Goal: Transaction & Acquisition: Obtain resource

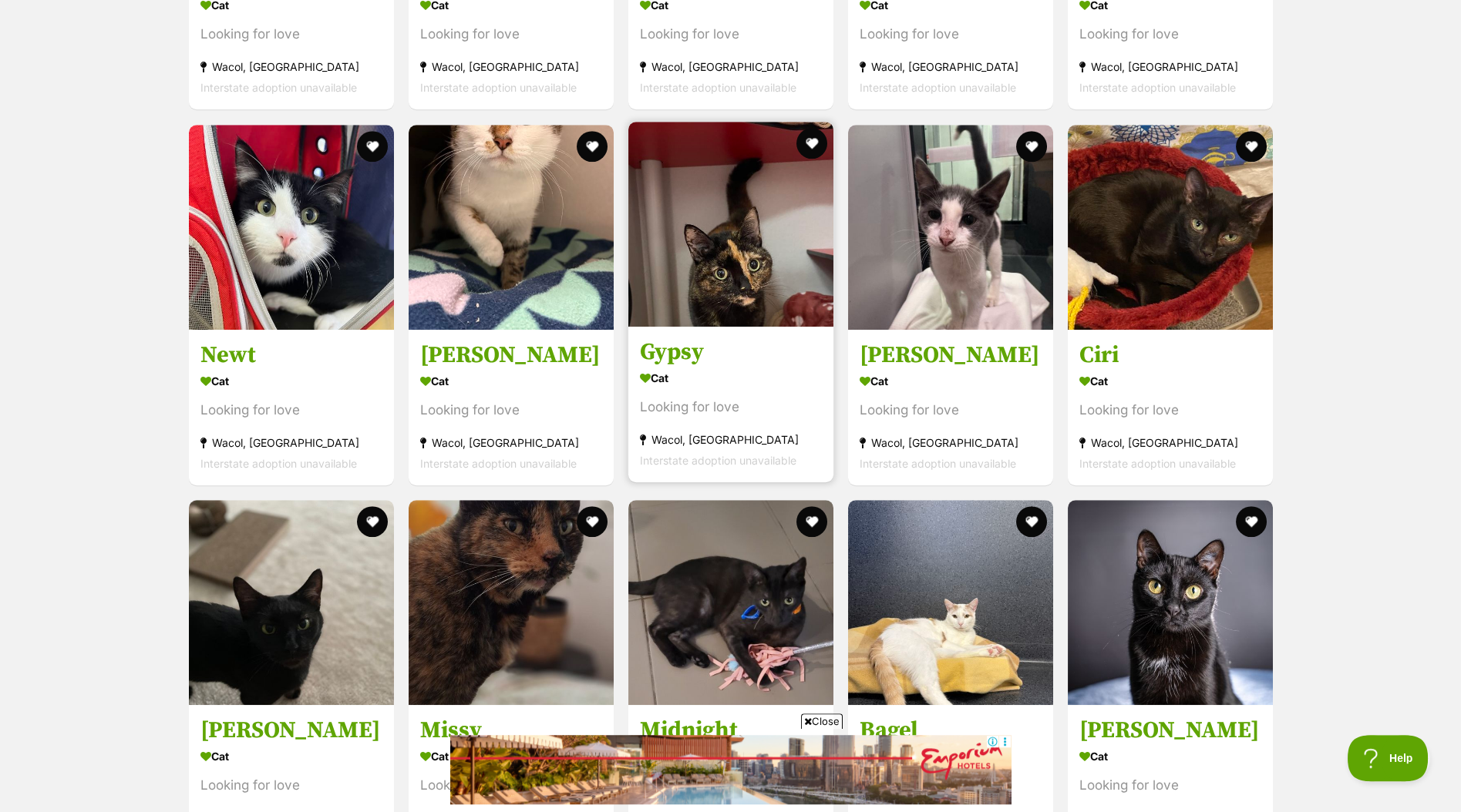
scroll to position [4244, 0]
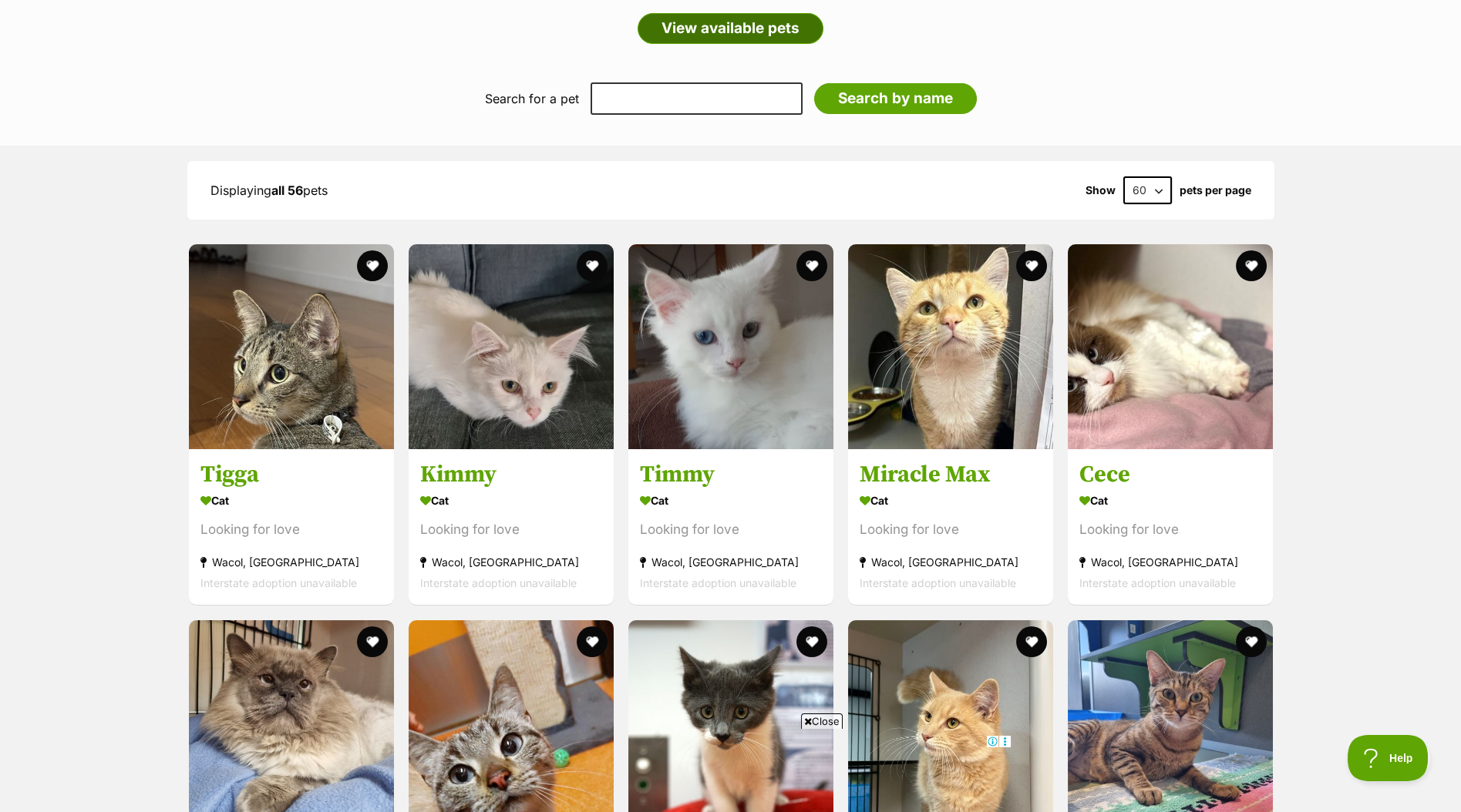
scroll to position [886, 0]
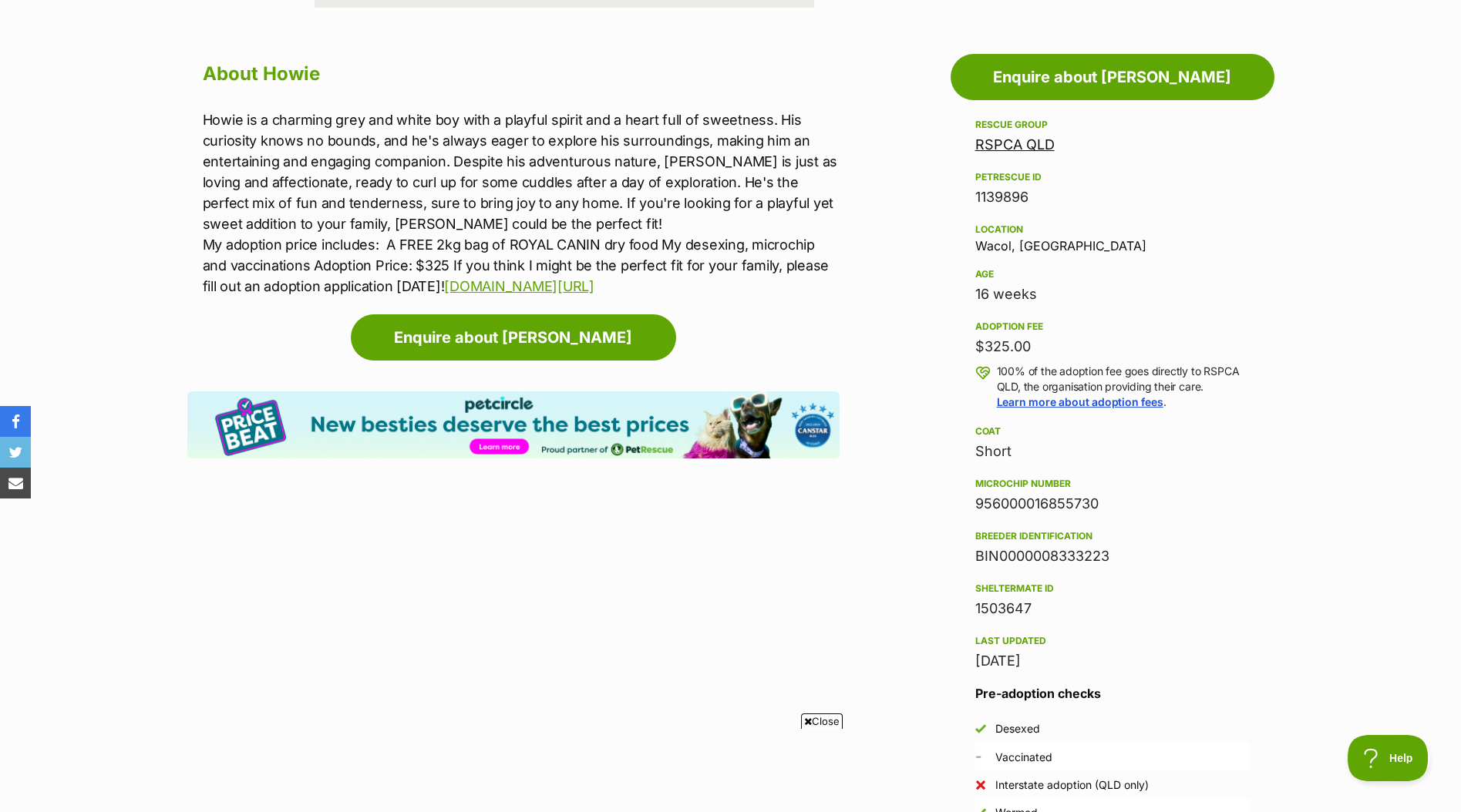
click at [607, 36] on section "Home > Rescue pet search > Adopt a cat > Cats available for adoption Howie Look…" at bounding box center [730, 516] width 1461 height 2392
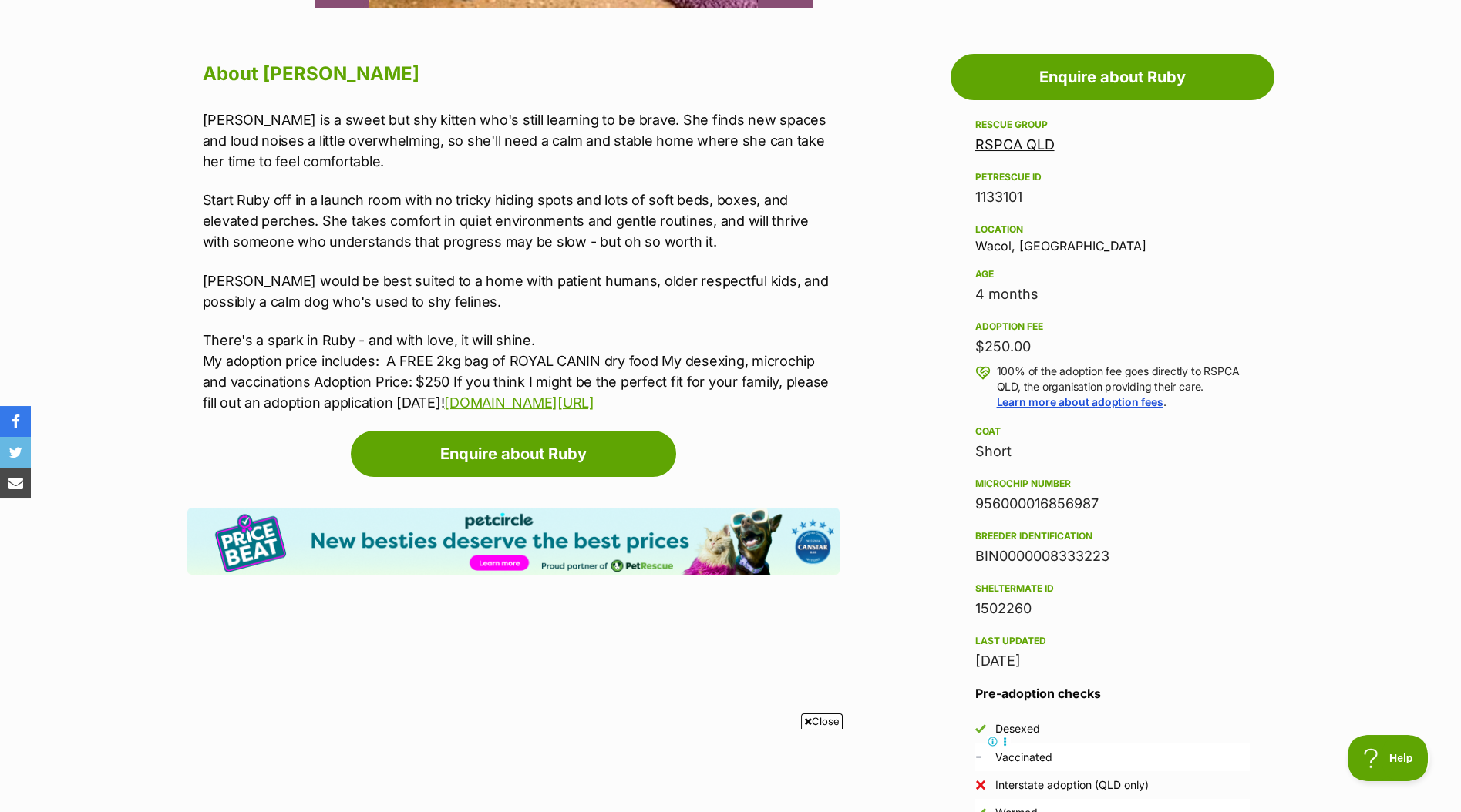
scroll to position [812, 0]
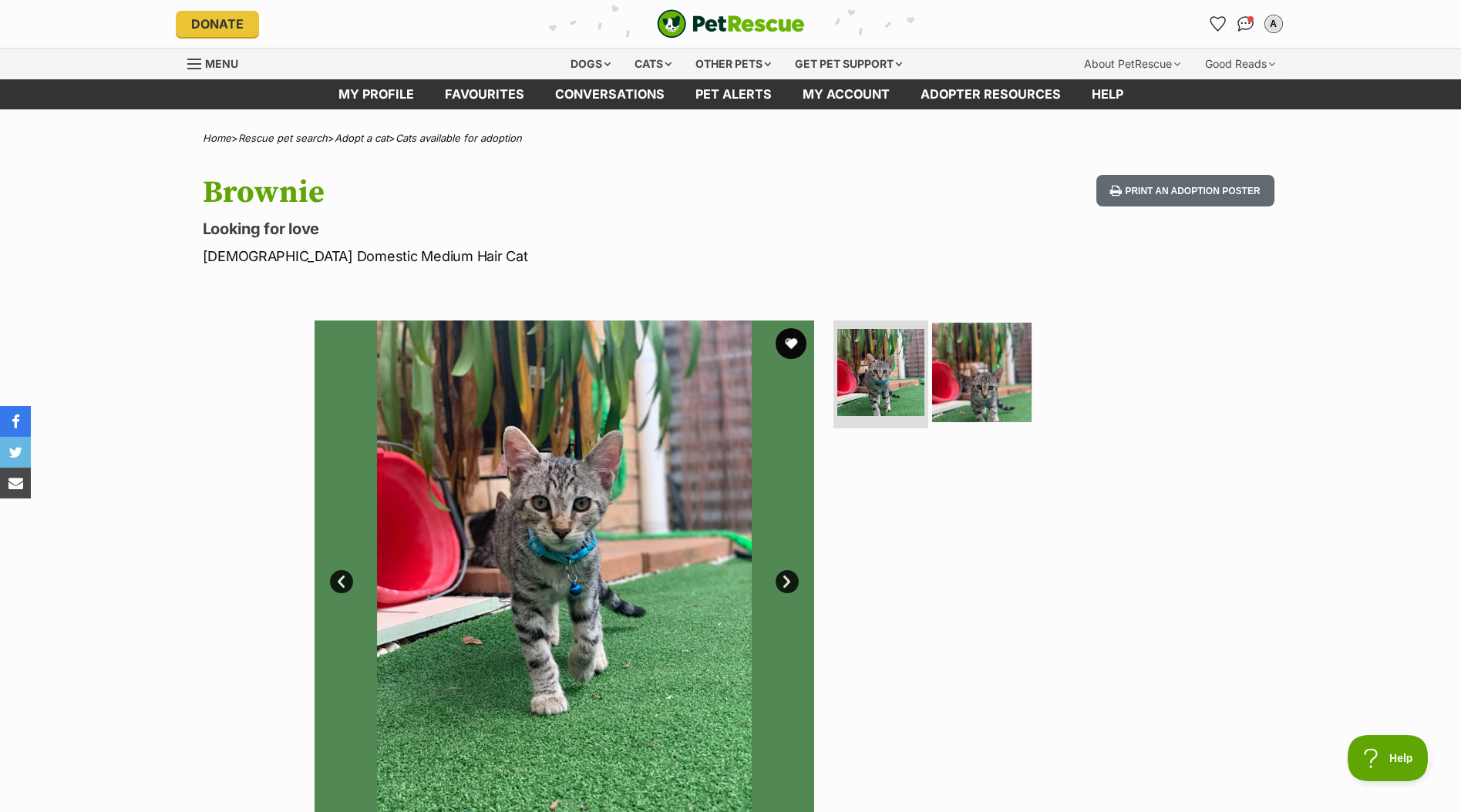
click at [994, 375] on img at bounding box center [982, 372] width 99 height 99
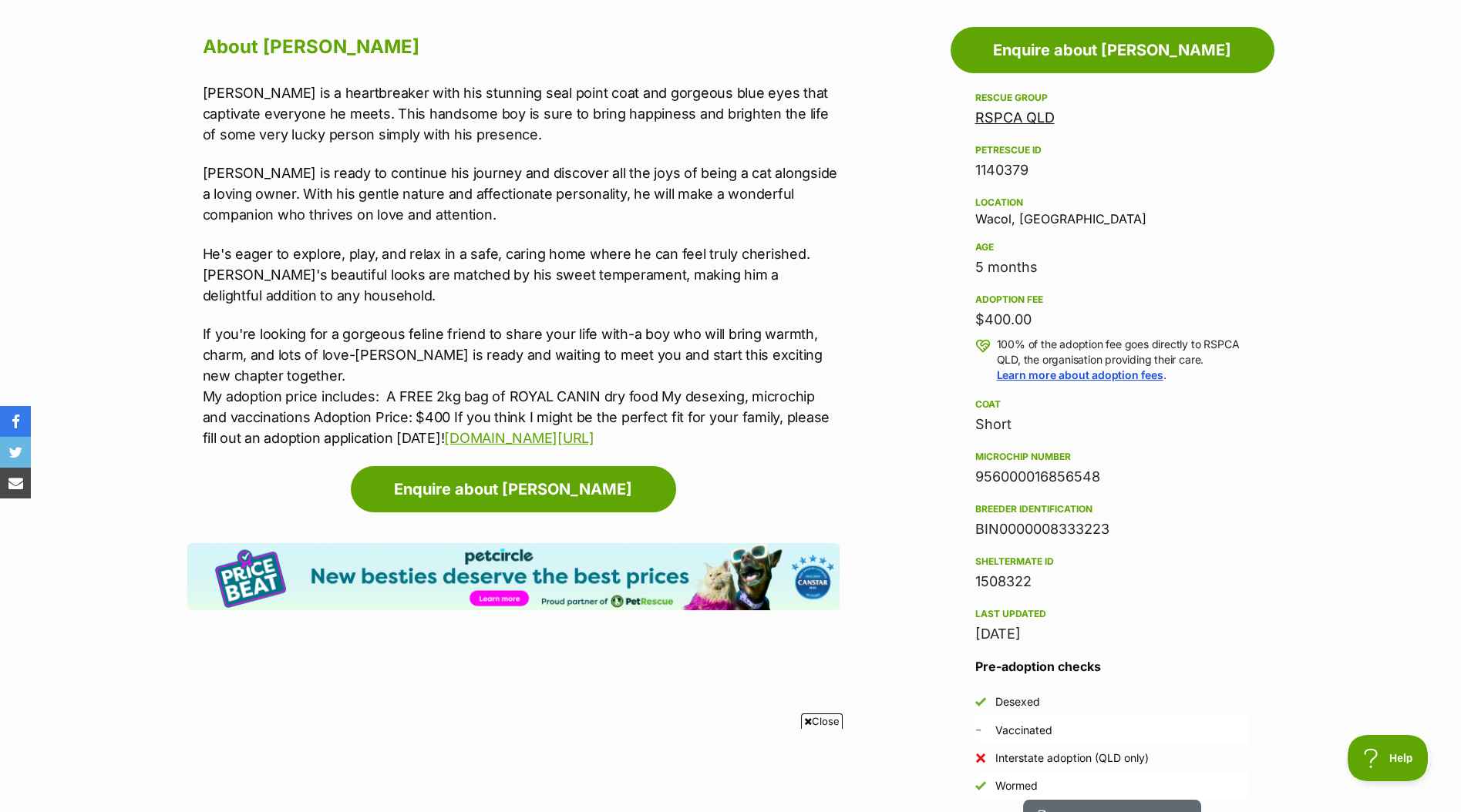
scroll to position [948, 0]
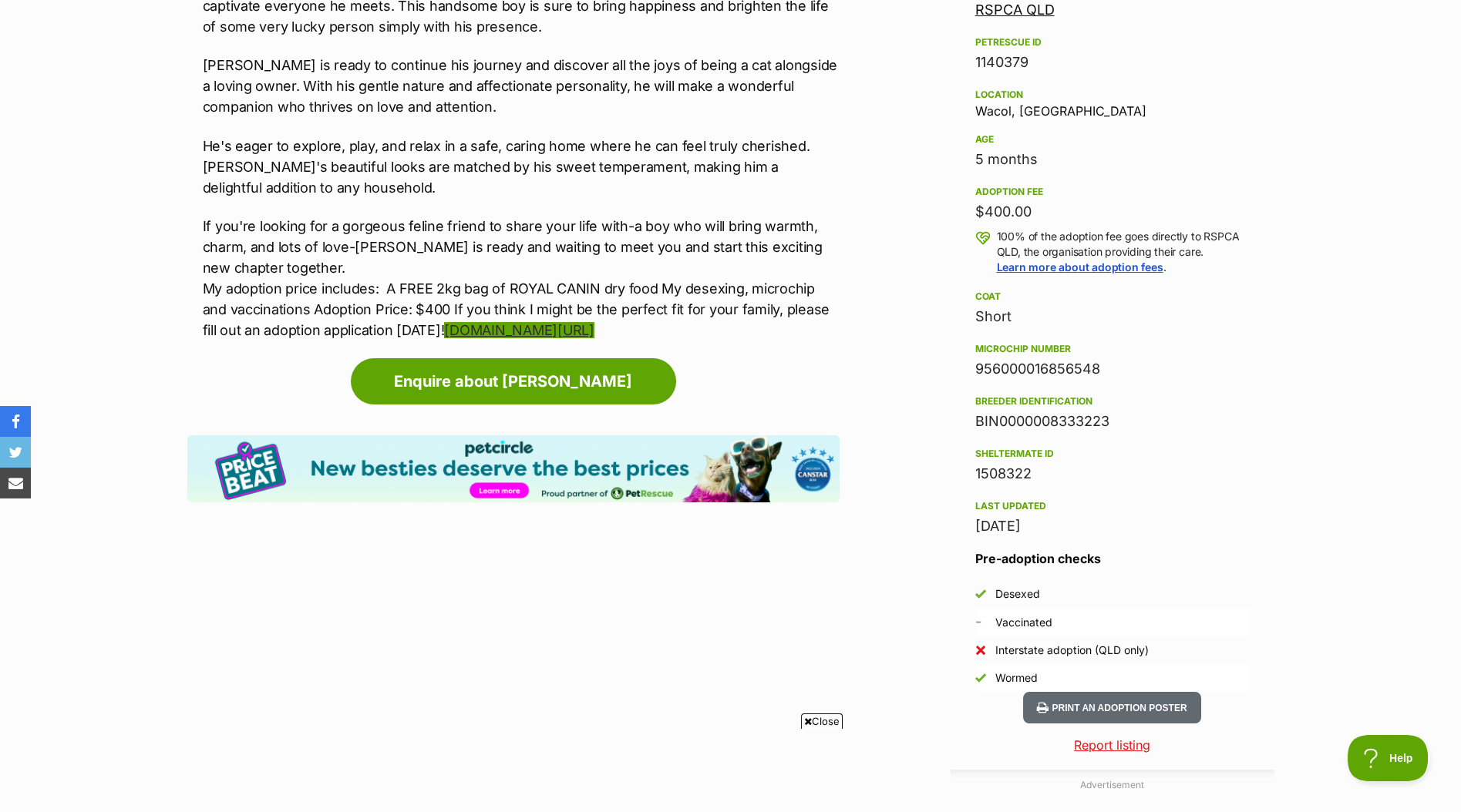
click at [594, 339] on link "[DOMAIN_NAME][URL]" at bounding box center [518, 330] width 149 height 16
drag, startPoint x: 1112, startPoint y: 435, endPoint x: 974, endPoint y: 435, distance: 138.0
click at [974, 435] on aside "Rescue group RSPCA QLD PetRescue ID 1140379 Location Wacol, [GEOGRAPHIC_DATA] A…" at bounding box center [1113, 336] width 323 height 711
copy div "BIN0000008333223"
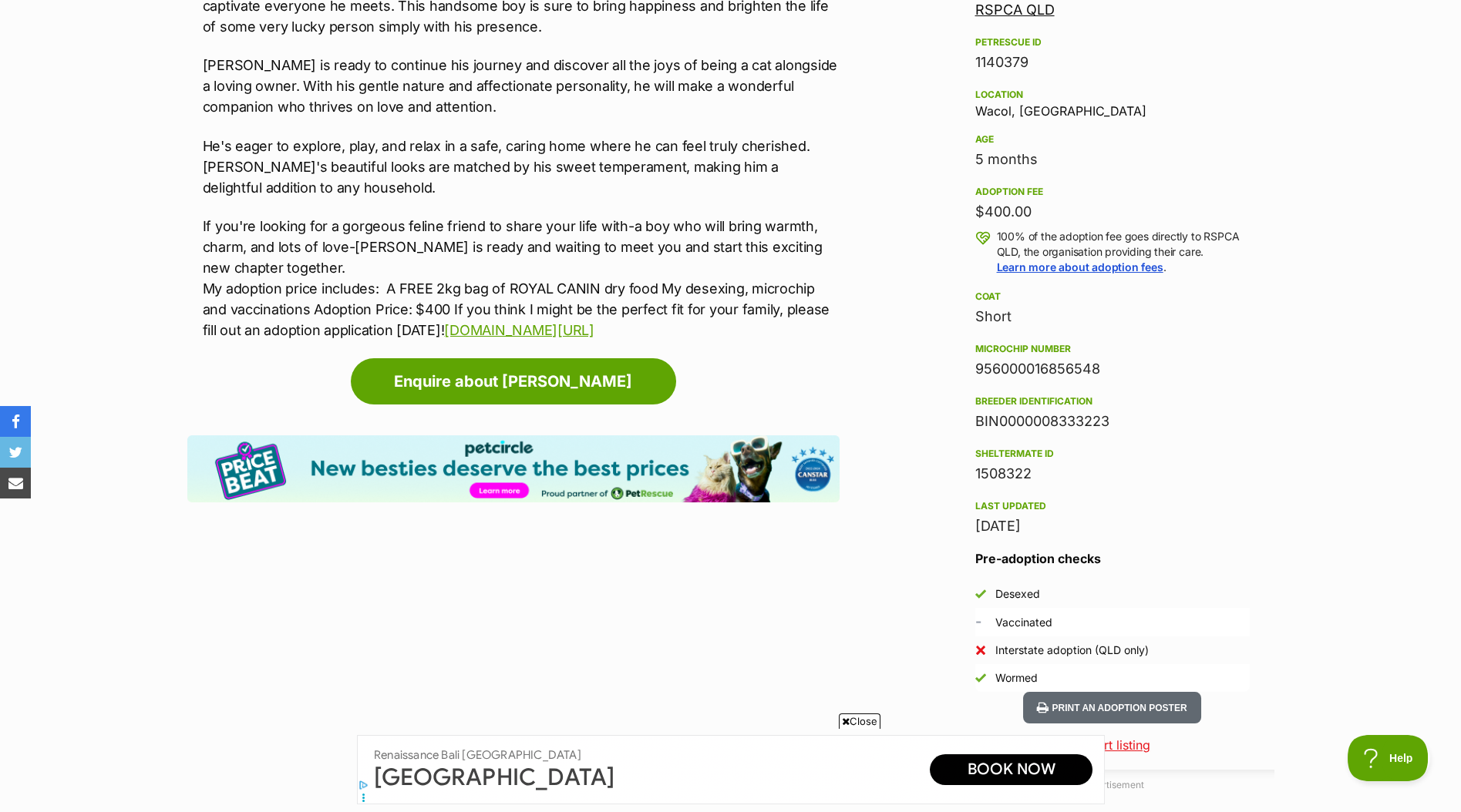
scroll to position [0, 0]
click at [594, 339] on link "[DOMAIN_NAME][URL]" at bounding box center [518, 330] width 149 height 16
click at [744, 341] on p "If you're looking for a gorgeous feline friend to share your life with-a boy wh…" at bounding box center [522, 278] width 637 height 125
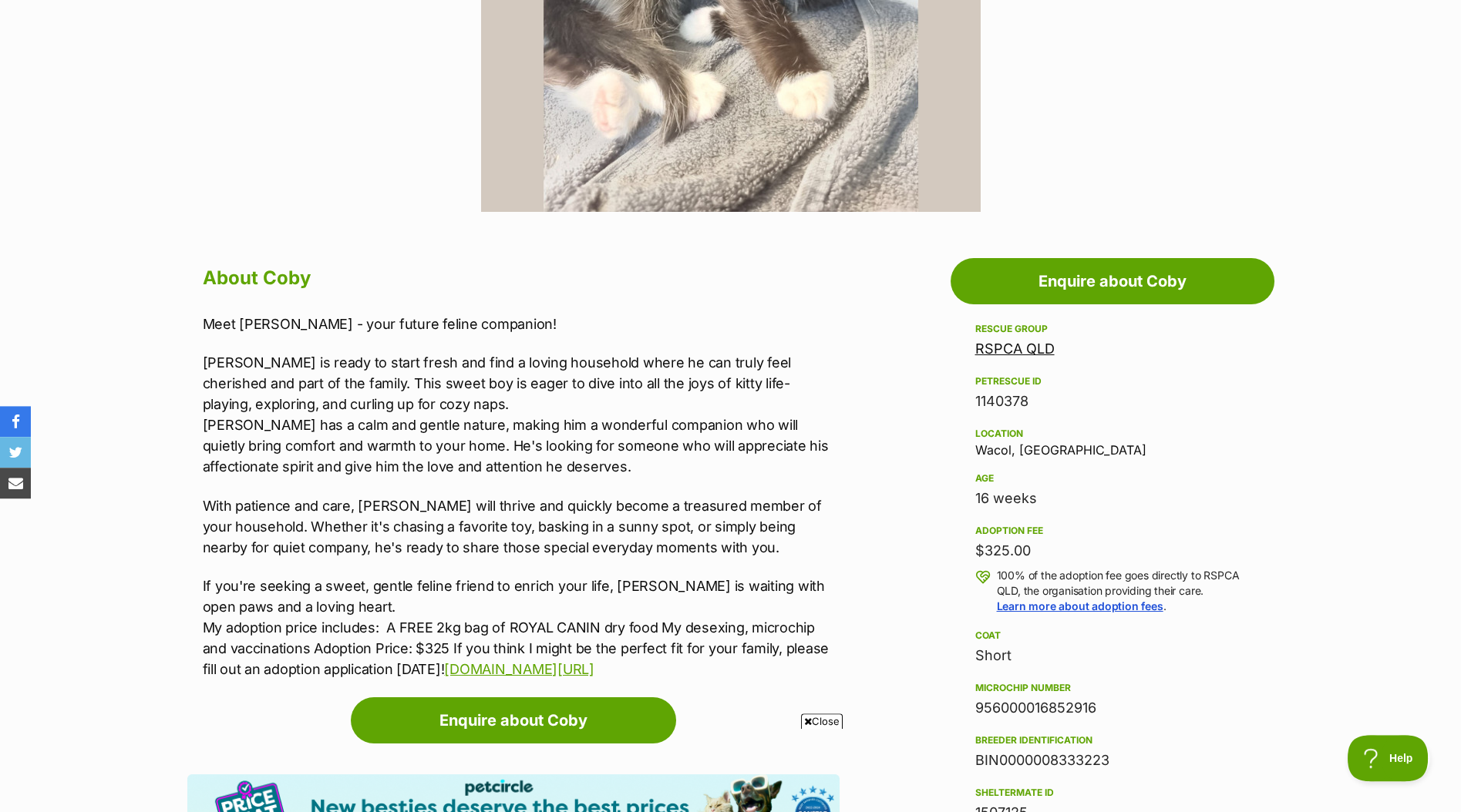
scroll to position [676, 0]
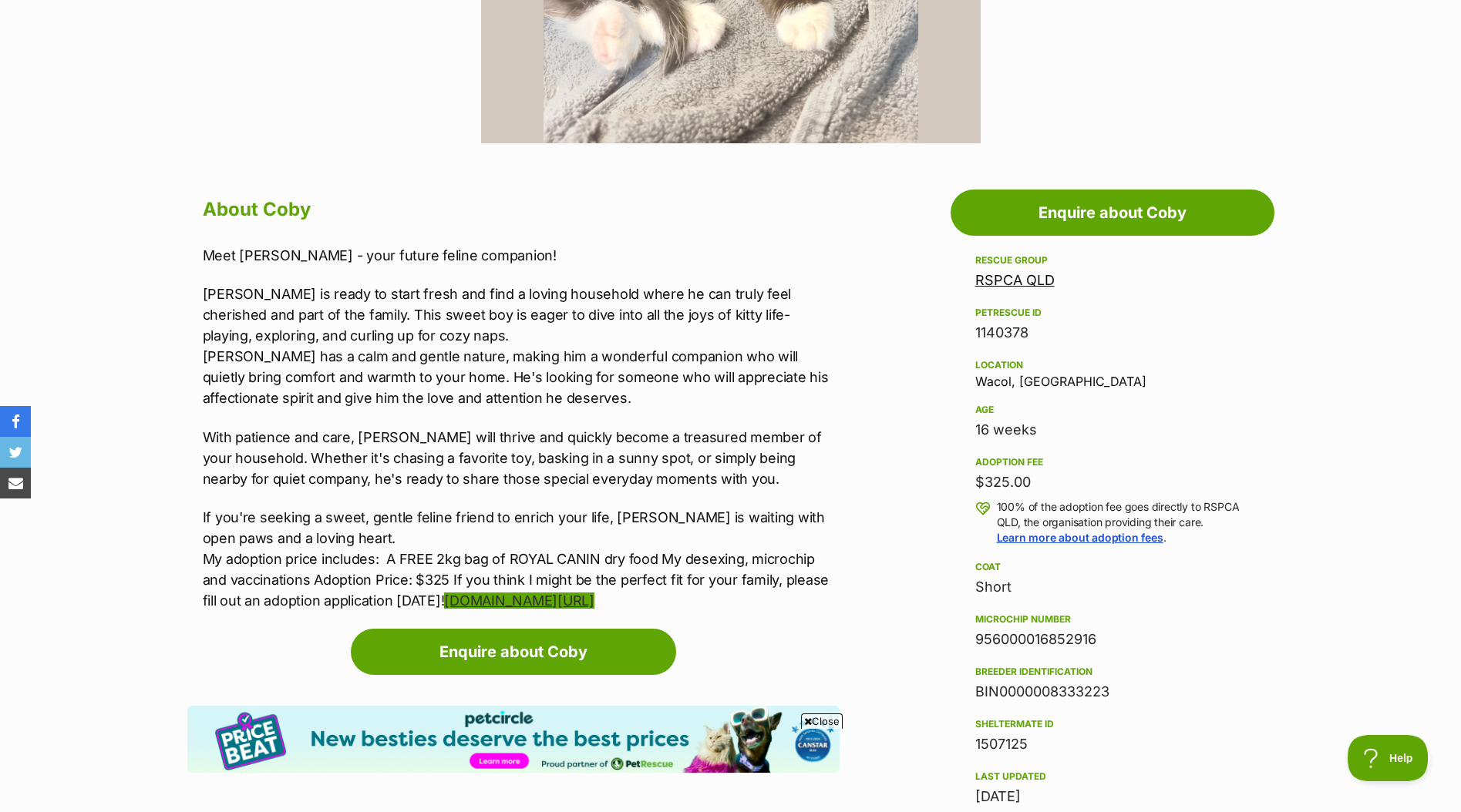
click at [594, 609] on link "[DOMAIN_NAME][URL]" at bounding box center [518, 600] width 149 height 16
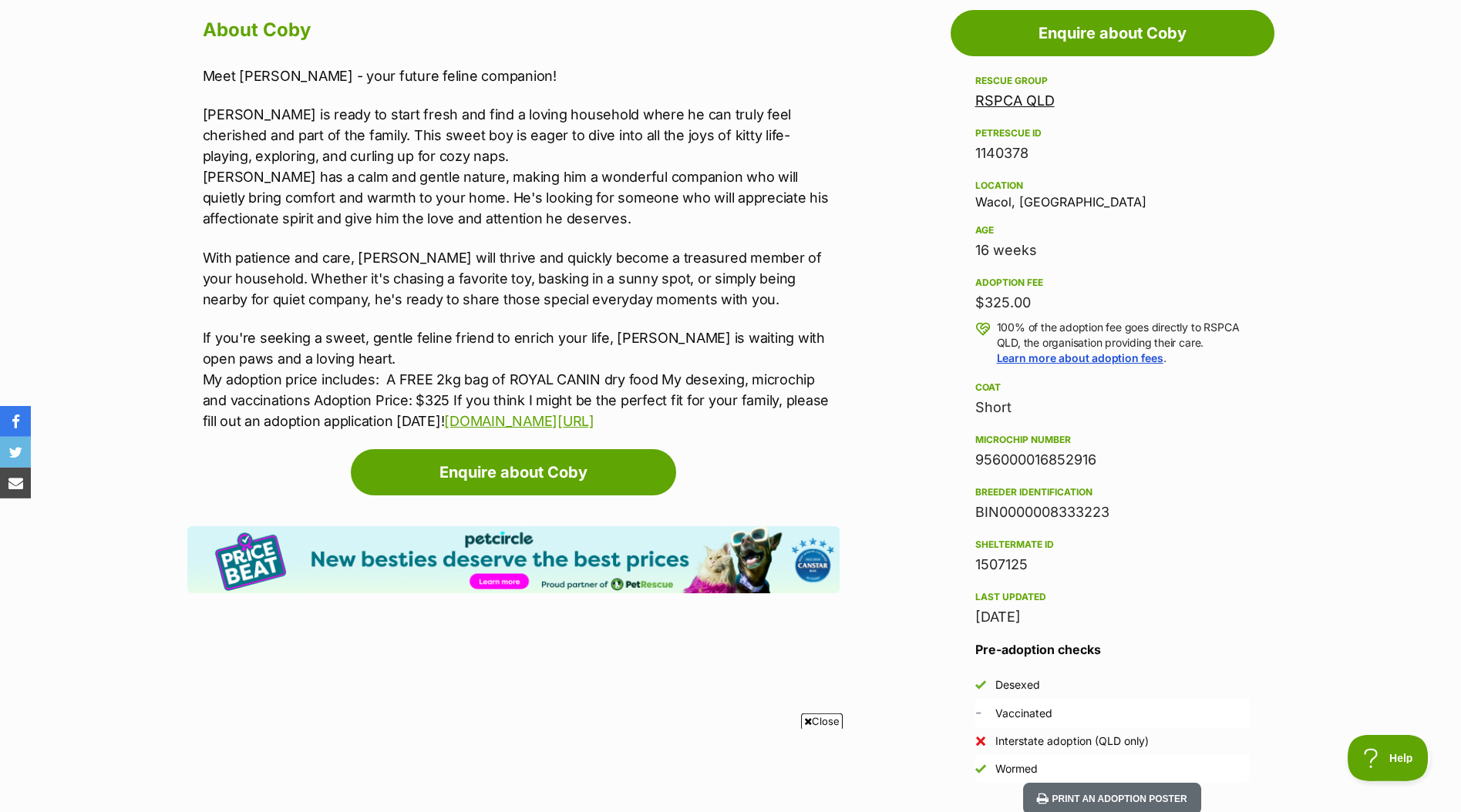
scroll to position [948, 0]
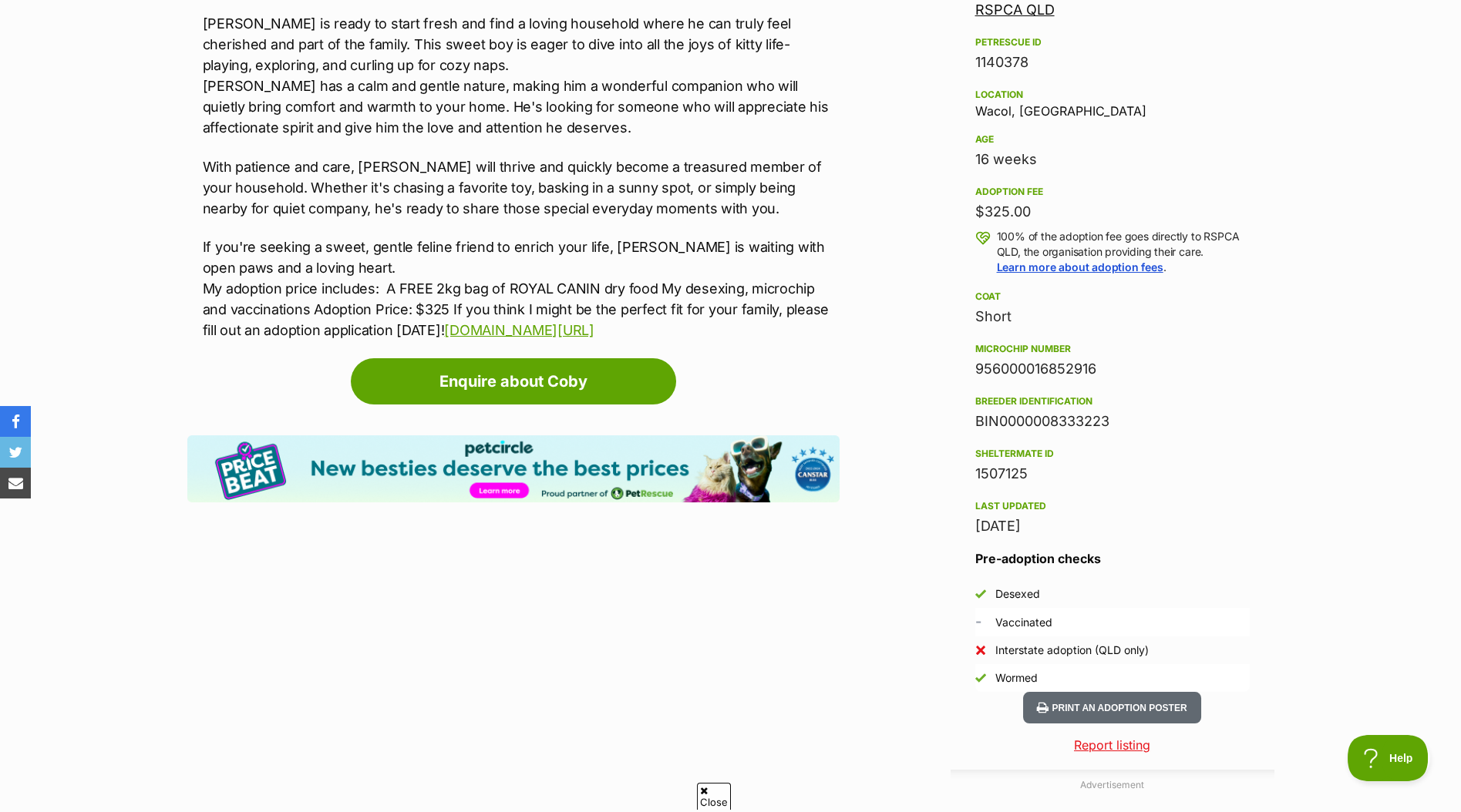
drag, startPoint x: 1115, startPoint y: 431, endPoint x: 975, endPoint y: 435, distance: 140.1
click at [975, 435] on aside "Rescue group RSPCA QLD PetRescue ID 1140378 Location Wacol, [GEOGRAPHIC_DATA] A…" at bounding box center [1113, 336] width 323 height 711
copy div "BIN0000008333223"
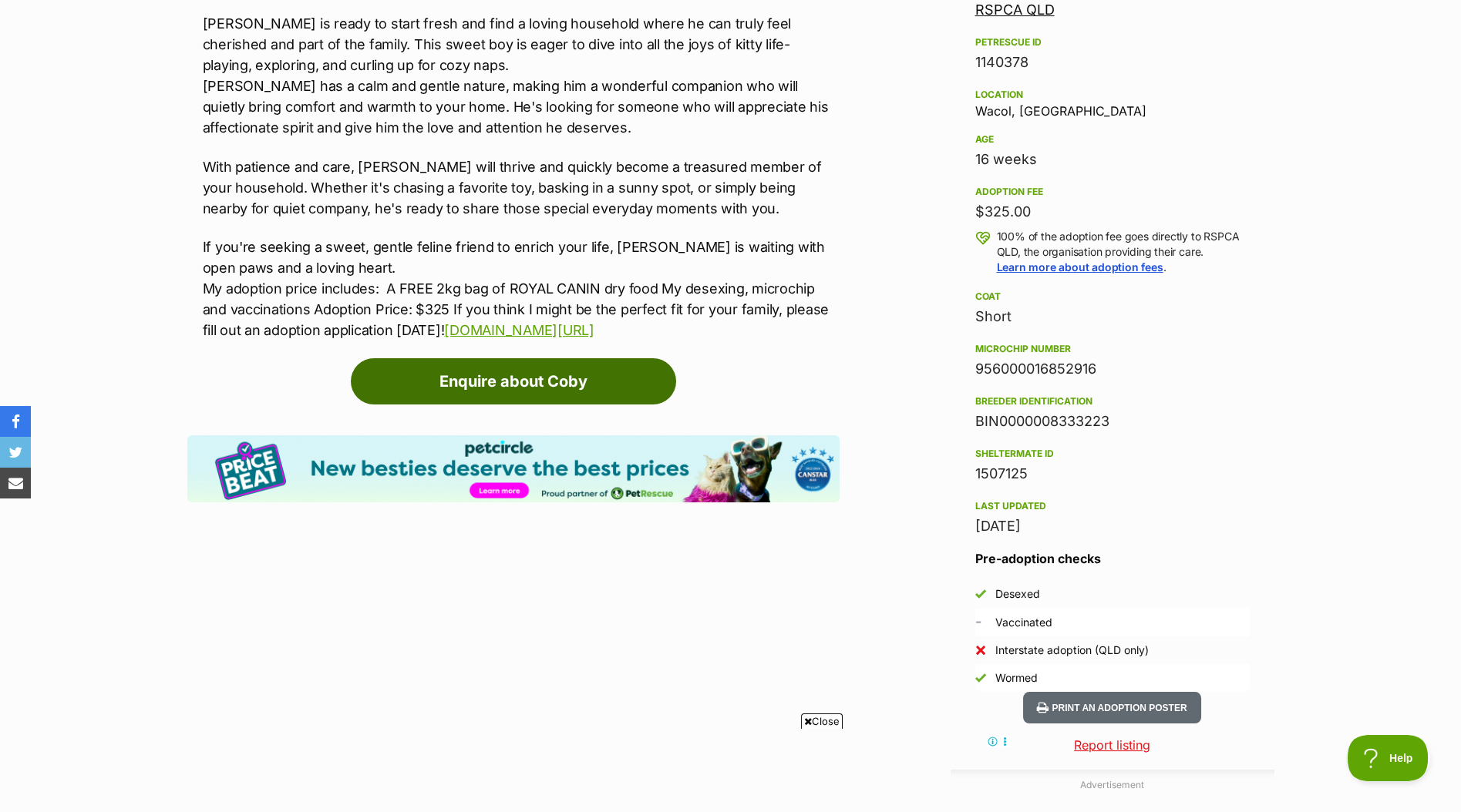
click at [636, 392] on link "Enquire about Coby" at bounding box center [514, 382] width 325 height 46
